Goal: Information Seeking & Learning: Learn about a topic

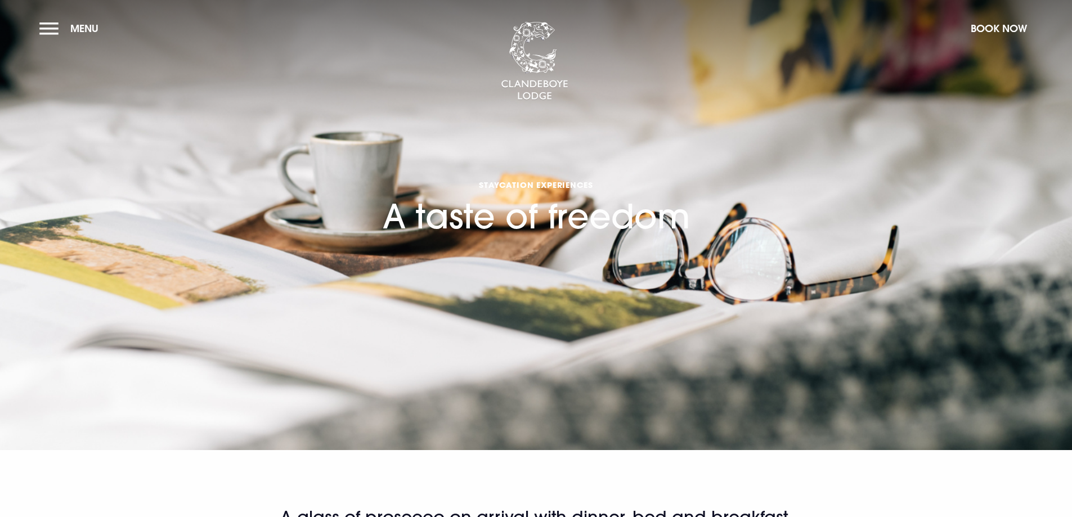
click at [35, 29] on section "Staycation Experiences A taste of freedom" at bounding box center [536, 225] width 1072 height 450
click at [55, 29] on button "Menu" at bounding box center [71, 28] width 65 height 24
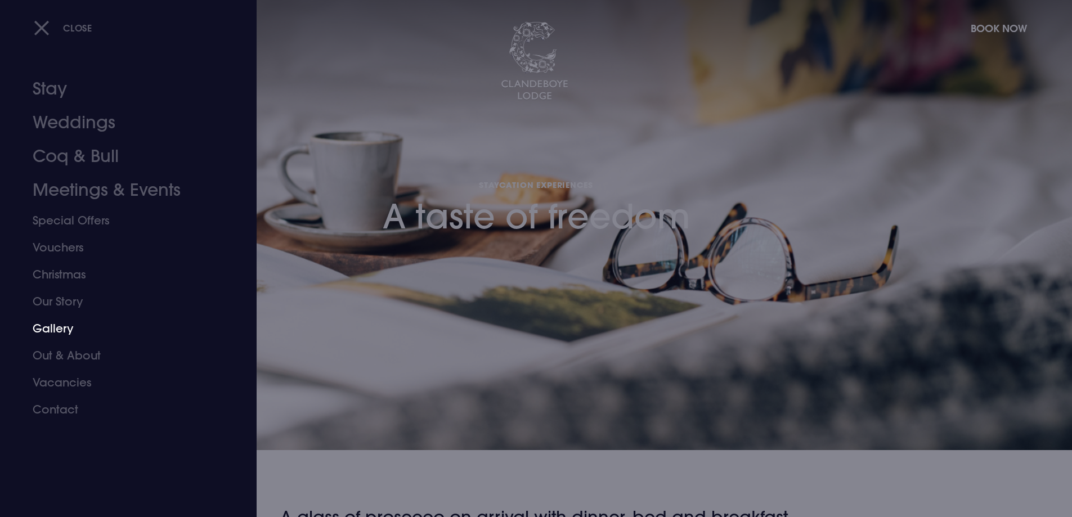
click at [64, 326] on link "Gallery" at bounding box center [122, 328] width 178 height 27
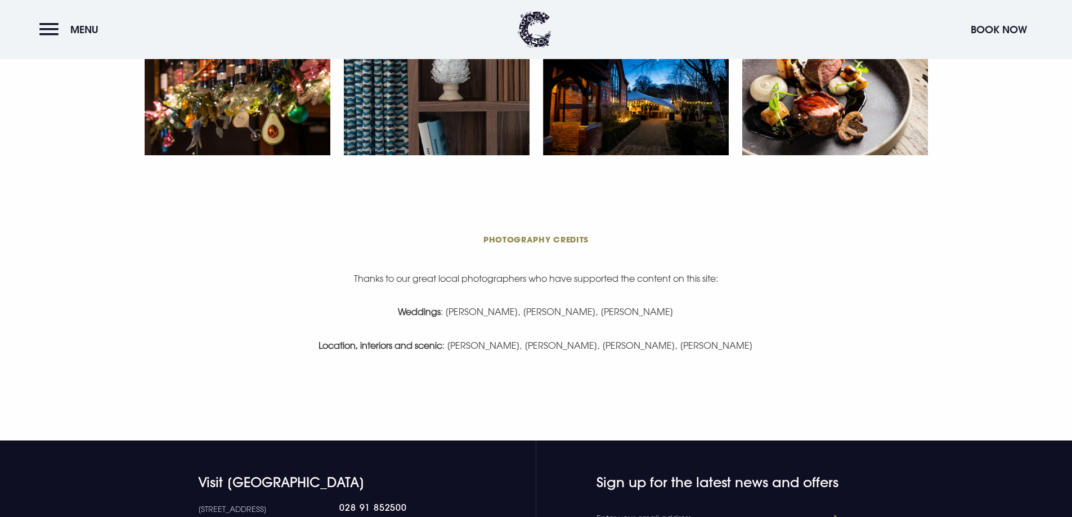
scroll to position [2419, 0]
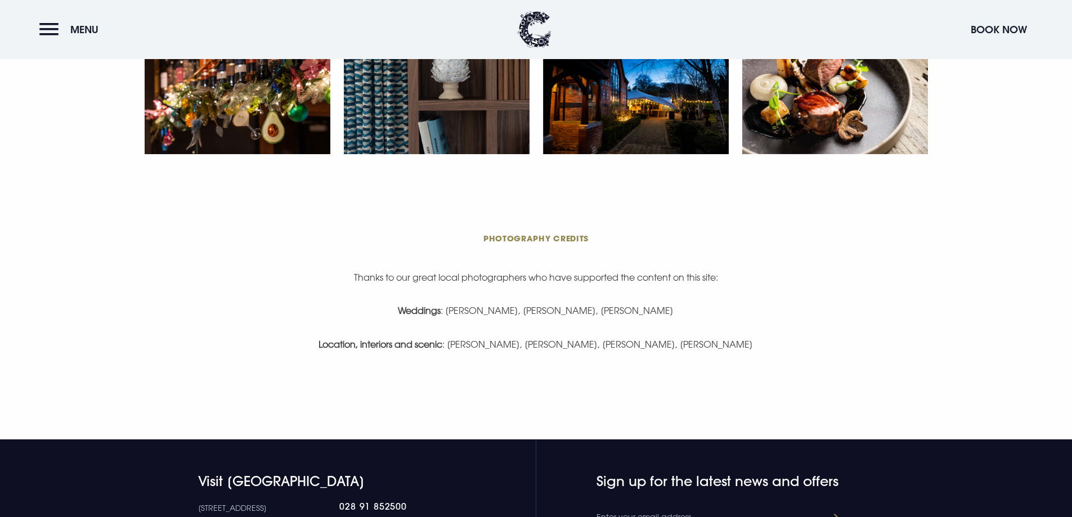
drag, startPoint x: 364, startPoint y: 344, endPoint x: 389, endPoint y: 343, distance: 24.8
click at [365, 344] on strong "Location, interiors and scenic" at bounding box center [380, 344] width 124 height 11
drag, startPoint x: 389, startPoint y: 343, endPoint x: 436, endPoint y: 344, distance: 46.7
click at [399, 343] on strong "Location, interiors and scenic" at bounding box center [380, 344] width 124 height 11
drag, startPoint x: 437, startPoint y: 344, endPoint x: 465, endPoint y: 345, distance: 28.2
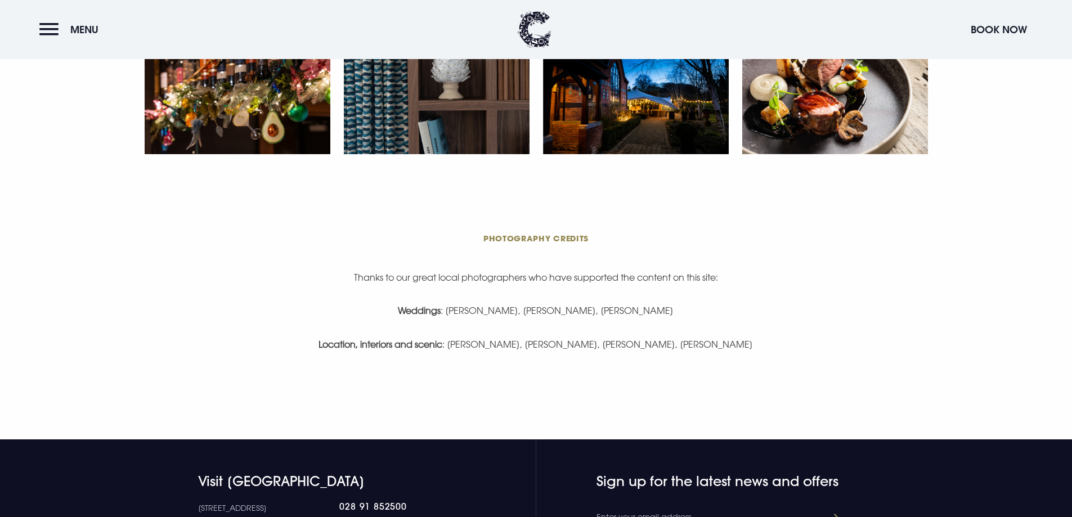
click at [442, 345] on strong "Location, interiors and scenic" at bounding box center [380, 344] width 124 height 11
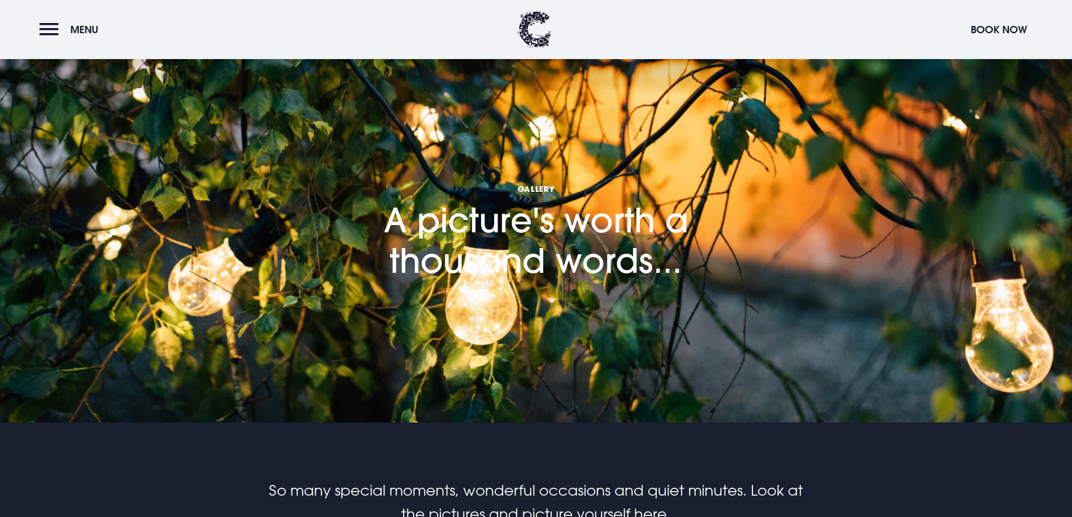
scroll to position [0, 0]
